Goal: Check status: Check status

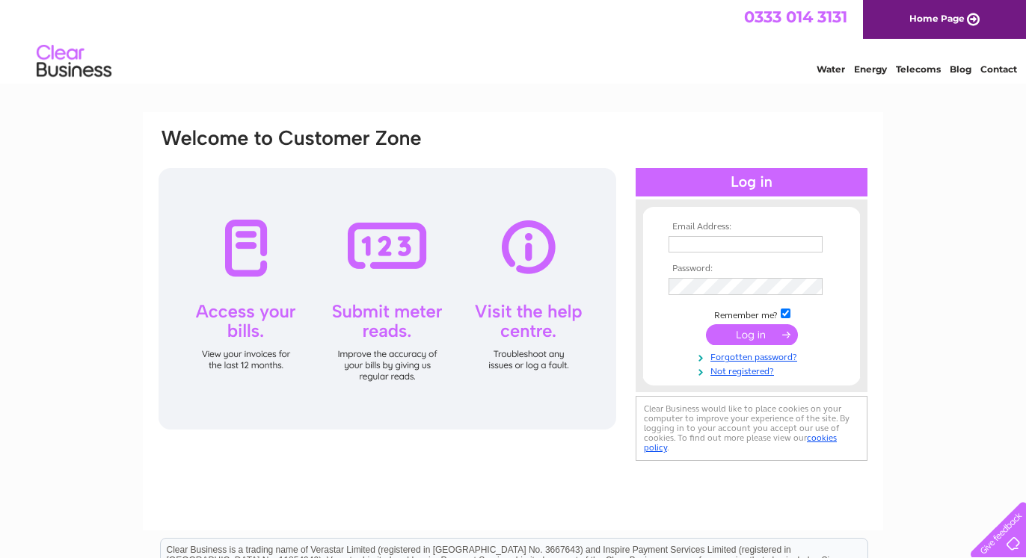
click at [732, 250] on input "text" at bounding box center [745, 244] width 154 height 16
type input "[EMAIL_ADDRESS][DOMAIN_NAME]"
click at [755, 333] on input "submit" at bounding box center [752, 336] width 92 height 21
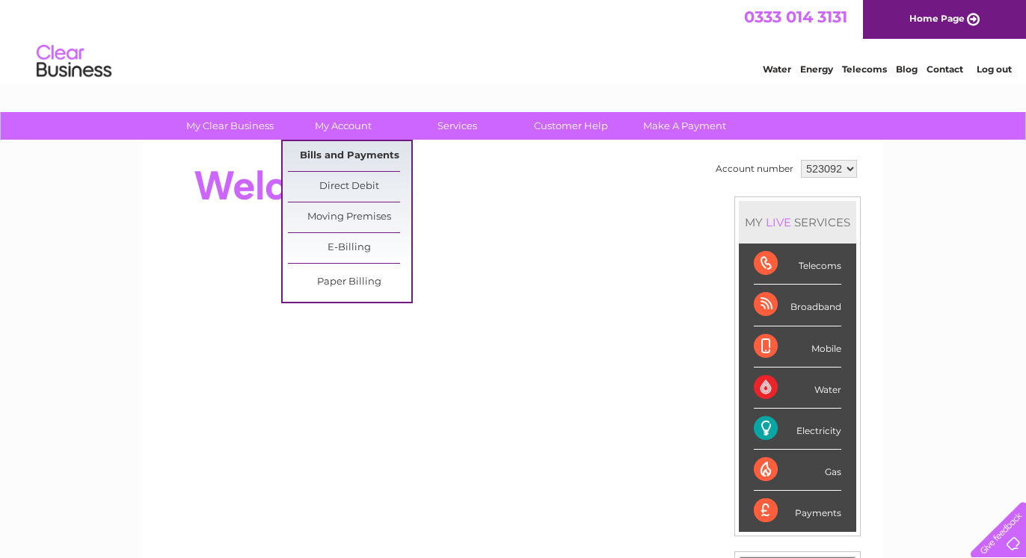
click at [345, 154] on link "Bills and Payments" at bounding box center [349, 156] width 123 height 30
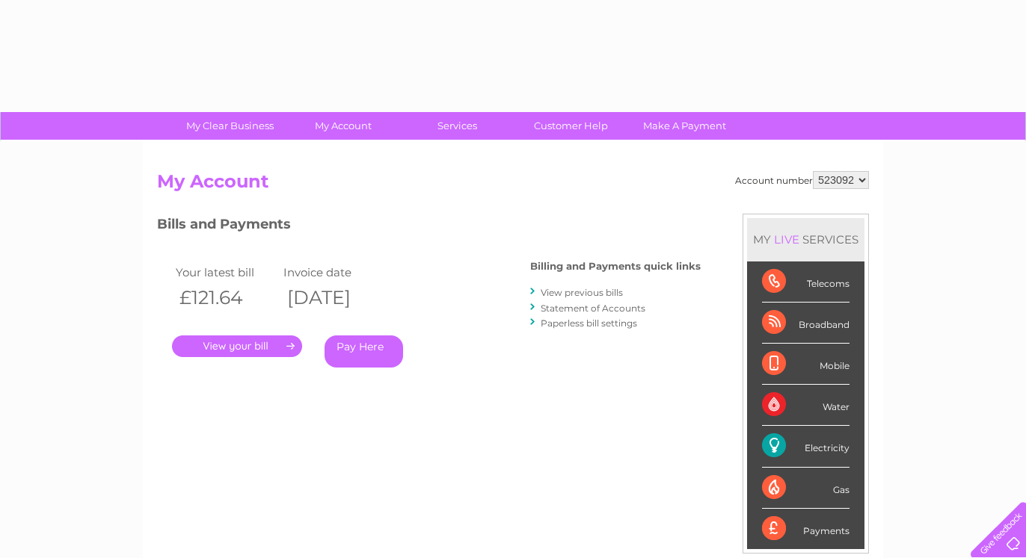
click at [247, 347] on link "." at bounding box center [237, 347] width 130 height 22
